Goal: Task Accomplishment & Management: Manage account settings

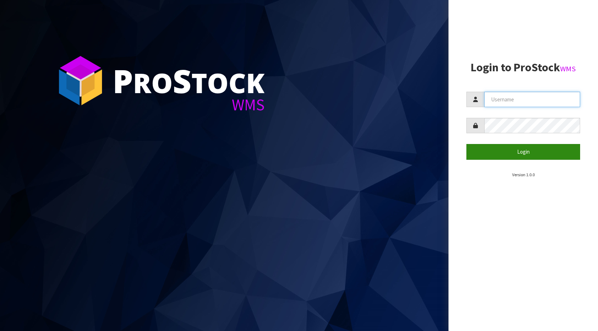
type input "KitchenAid"
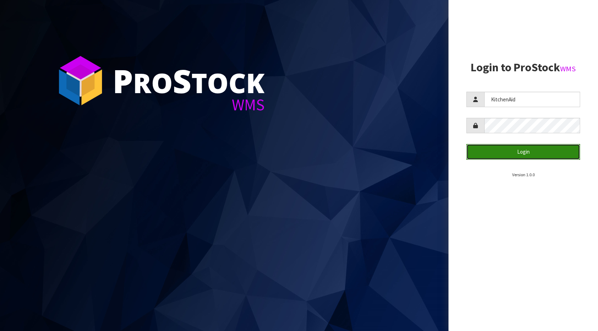
click at [532, 152] on button "Login" at bounding box center [524, 151] width 114 height 15
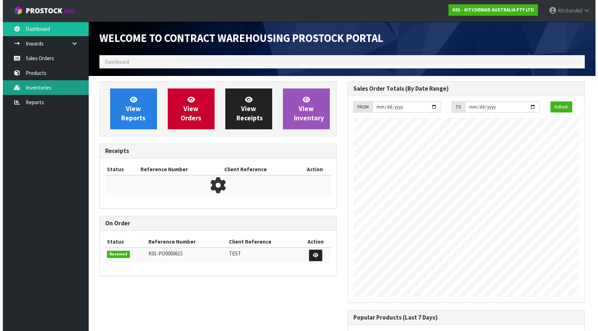
scroll to position [397, 248]
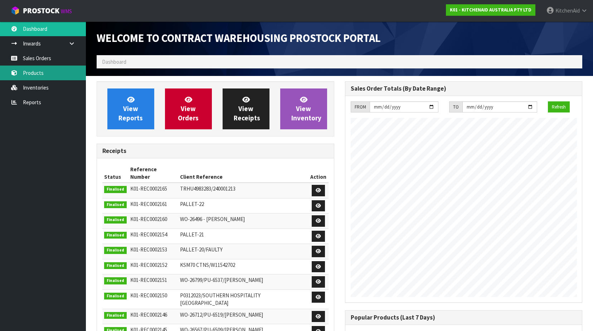
click at [42, 72] on link "Products" at bounding box center [43, 72] width 86 height 15
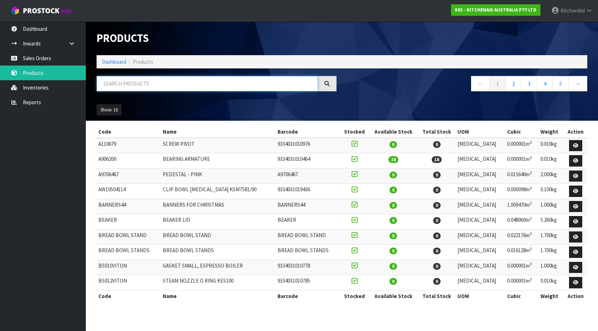
click at [135, 85] on input "text" at bounding box center [207, 83] width 221 height 15
paste input "0082033403"
type input "0082033403"
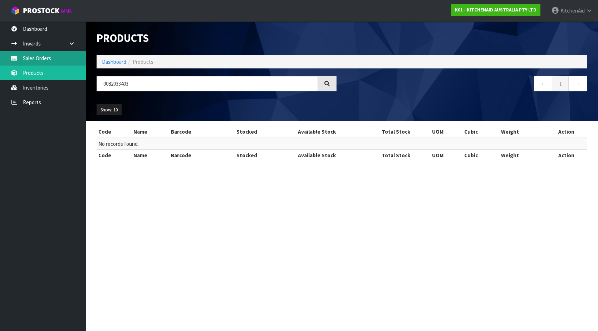
click at [41, 60] on link "Sales Orders" at bounding box center [43, 58] width 86 height 15
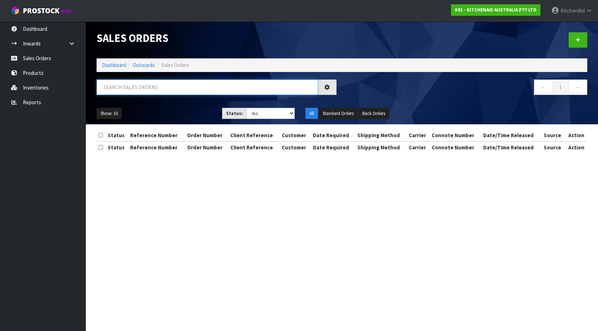
click at [171, 85] on input "text" at bounding box center [207, 86] width 221 height 15
paste input "0082033403"
type input "0082033403"
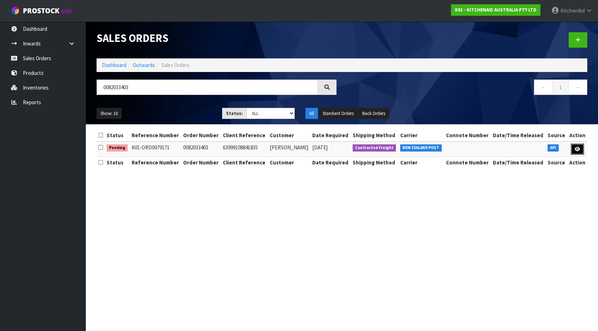
click at [578, 149] on icon at bounding box center [577, 149] width 5 height 5
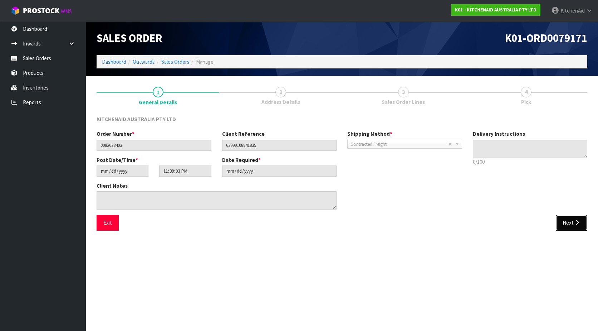
click at [565, 222] on button "Next" at bounding box center [571, 222] width 31 height 15
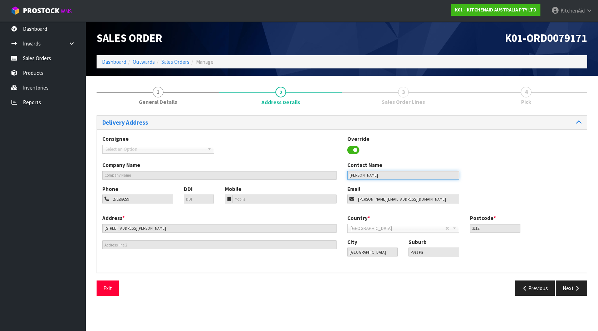
drag, startPoint x: 379, startPoint y: 175, endPoint x: 348, endPoint y: 174, distance: 30.4
click at [348, 174] on input "[PERSON_NAME]" at bounding box center [403, 175] width 112 height 9
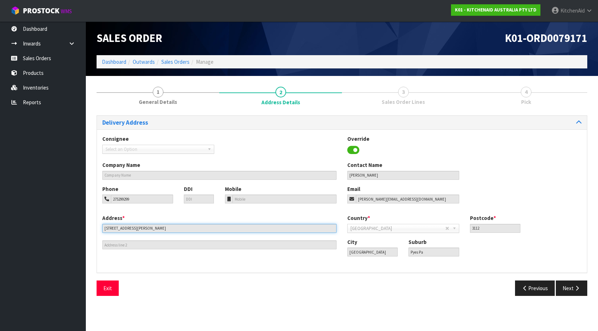
drag, startPoint x: 140, startPoint y: 226, endPoint x: 103, endPoint y: 224, distance: 37.0
click at [103, 224] on input "[STREET_ADDRESS][PERSON_NAME]" at bounding box center [219, 228] width 234 height 9
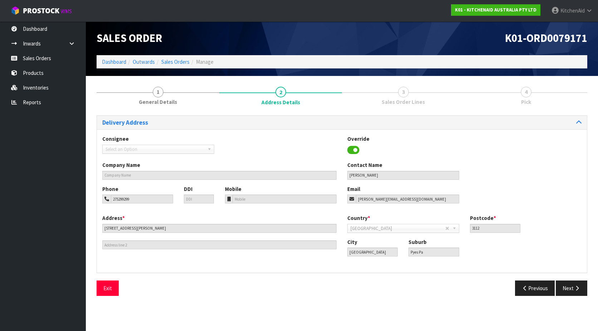
click at [590, 287] on div "Previous Next" at bounding box center [467, 287] width 251 height 15
click at [588, 286] on div "Previous Next" at bounding box center [467, 287] width 251 height 15
click at [577, 287] on icon "button" at bounding box center [577, 287] width 7 height 5
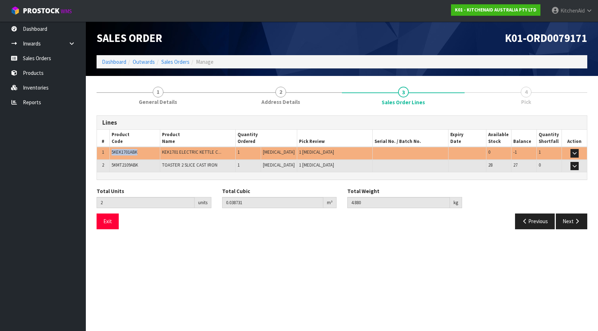
drag, startPoint x: 141, startPoint y: 153, endPoint x: 111, endPoint y: 153, distance: 30.1
click at [111, 153] on td "5KEK1701ABK" at bounding box center [134, 153] width 50 height 13
copy span "5KEK1701ABK"
click at [537, 219] on button "Previous" at bounding box center [535, 220] width 40 height 15
